Goal: Entertainment & Leisure: Consume media (video, audio)

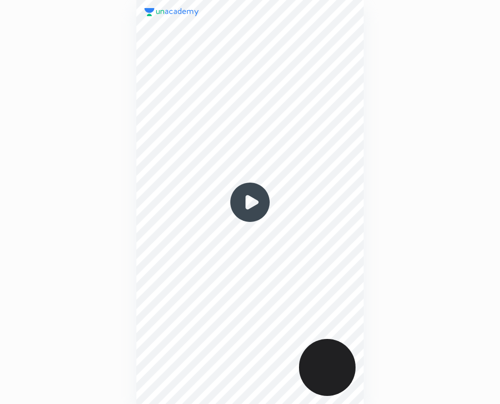
scroll to position [404, 338]
click at [253, 203] on img at bounding box center [250, 202] width 48 height 48
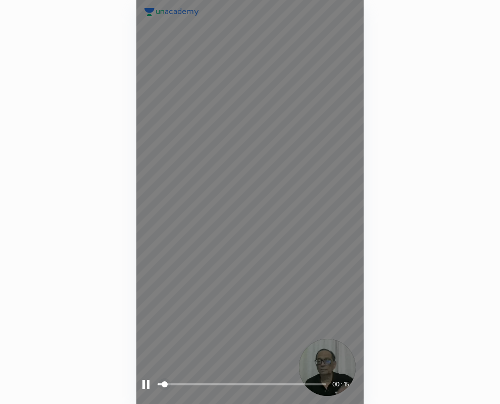
click at [168, 382] on span "styled slider" at bounding box center [165, 385] width 6 height 6
click at [168, 383] on span "styled slider" at bounding box center [165, 385] width 6 height 6
click at [146, 385] on div at bounding box center [145, 384] width 7 height 9
click at [147, 385] on div at bounding box center [146, 384] width 9 height 9
click at [188, 383] on span at bounding box center [242, 384] width 169 height 15
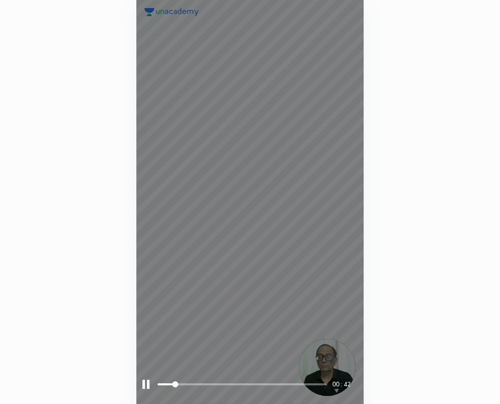
click at [228, 380] on span at bounding box center [242, 384] width 169 height 15
click at [286, 380] on span at bounding box center [242, 384] width 169 height 15
click at [145, 382] on div at bounding box center [145, 384] width 7 height 9
